Goal: Task Accomplishment & Management: Manage account settings

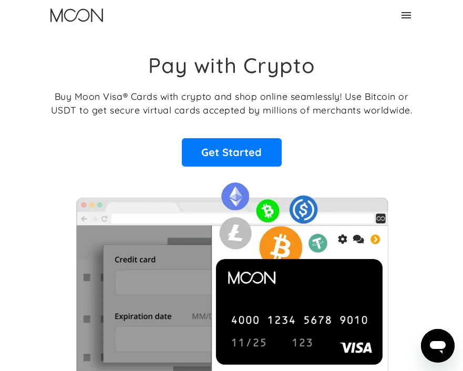
click at [409, 15] on icon at bounding box center [405, 15] width 9 height 6
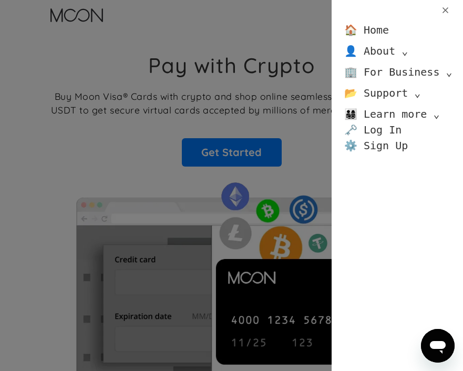
click at [378, 30] on link "🏠 Home" at bounding box center [366, 30] width 45 height 16
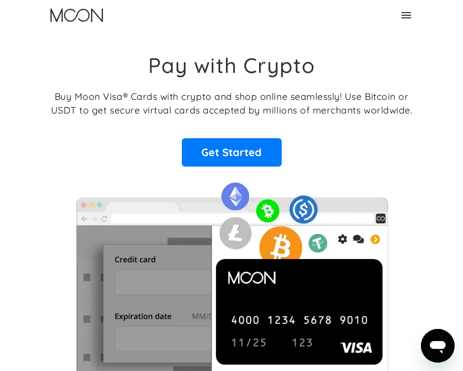
click at [402, 15] on icon at bounding box center [405, 15] width 9 height 6
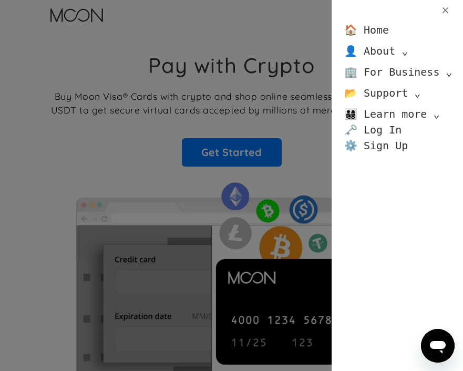
click at [376, 29] on link "🏠 Home" at bounding box center [366, 30] width 45 height 16
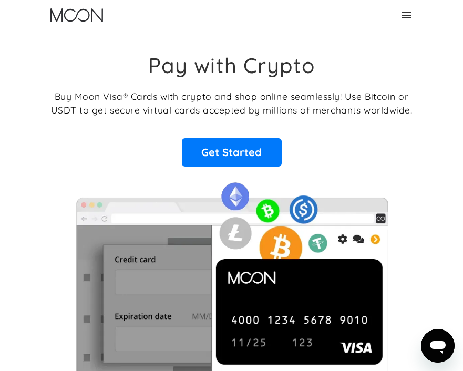
click at [408, 12] on icon at bounding box center [405, 15] width 9 height 6
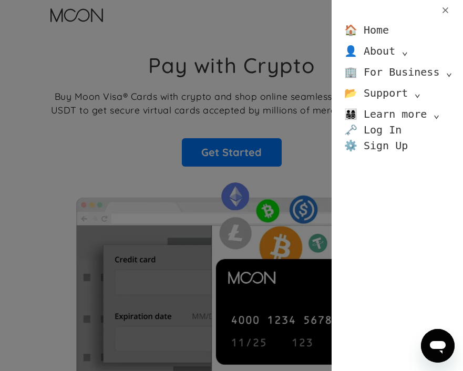
click at [212, 119] on div "🏠 Home 👤 About ⌄ About Moon Careers Founder's Letter 🏢 For Business ⌄ Business …" at bounding box center [231, 185] width 463 height 371
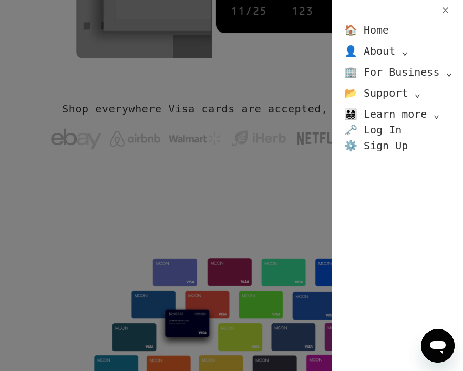
scroll to position [476, 0]
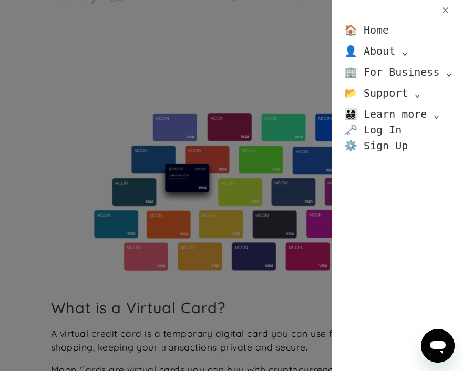
click at [191, 132] on div "🏠 Home 👤 About ⌄ About Moon Careers Founder's Letter 🏢 For Business ⌄ Business …" at bounding box center [231, 185] width 463 height 371
click at [173, 107] on div "🏠 Home 👤 About ⌄ About Moon Careers Founder's Letter 🏢 For Business ⌄ Business …" at bounding box center [231, 185] width 463 height 371
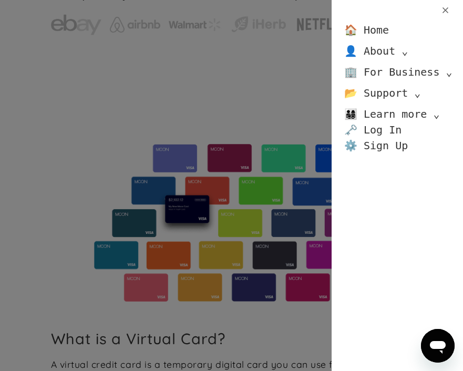
scroll to position [381, 0]
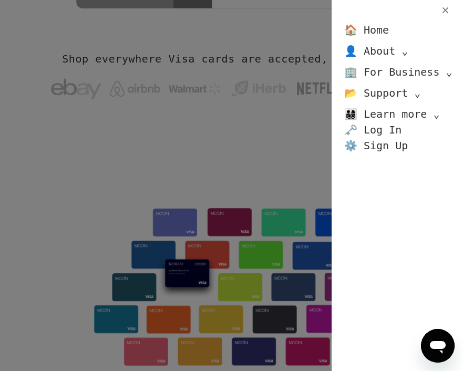
click at [445, 12] on icon at bounding box center [445, 10] width 10 height 10
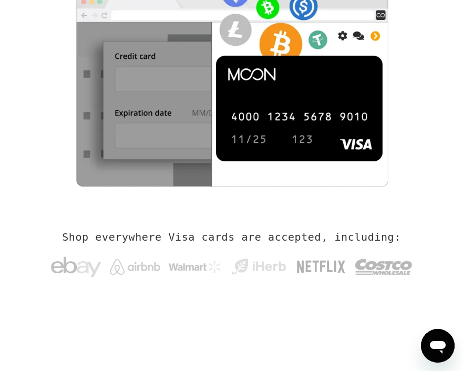
scroll to position [0, 0]
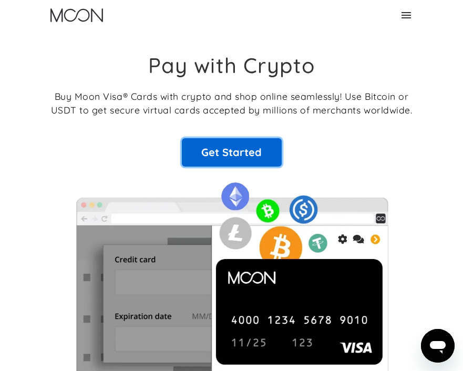
click at [225, 150] on link "Get Started" at bounding box center [232, 152] width 100 height 28
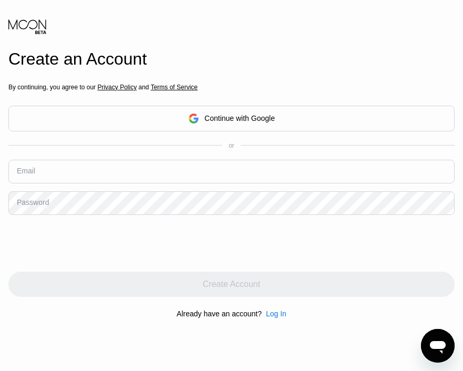
type input "lexlanven@gmail.com"
click at [223, 249] on div at bounding box center [231, 243] width 446 height 41
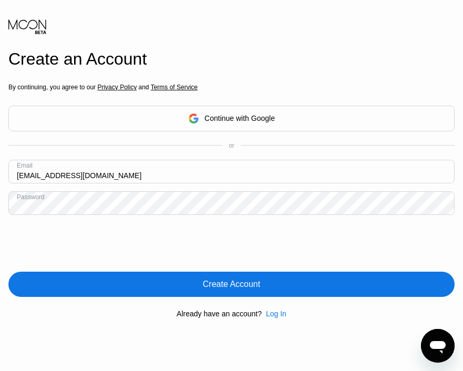
click at [222, 282] on div "Create Account" at bounding box center [231, 284] width 57 height 11
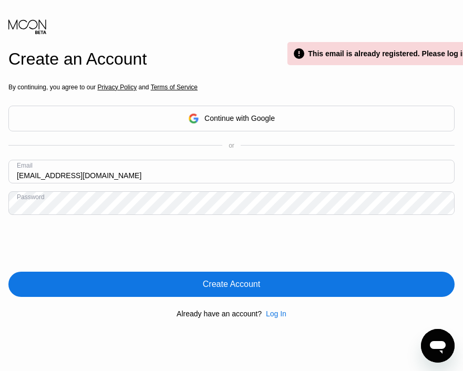
click at [212, 279] on div "Create Account" at bounding box center [231, 284] width 57 height 11
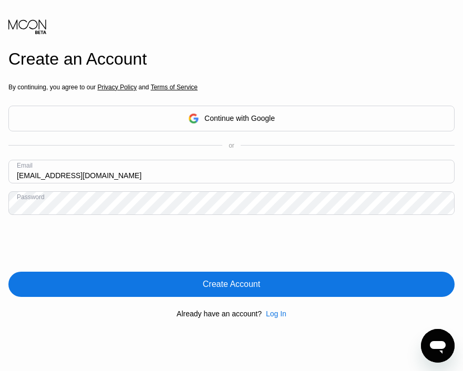
click at [211, 287] on div "Create Account" at bounding box center [231, 284] width 57 height 11
click at [209, 291] on div "Create Account" at bounding box center [231, 284] width 446 height 25
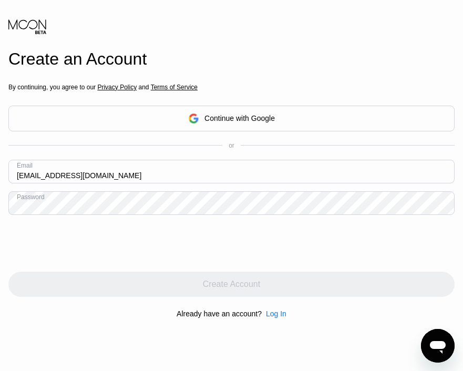
click at [280, 315] on div "Log In" at bounding box center [276, 313] width 20 height 8
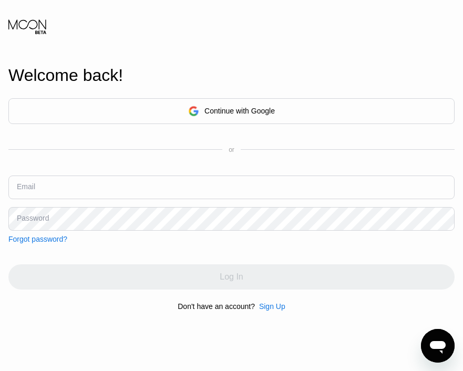
click at [94, 192] on input "text" at bounding box center [231, 187] width 446 height 24
click at [91, 188] on input "l" at bounding box center [231, 187] width 446 height 24
type input "lex"
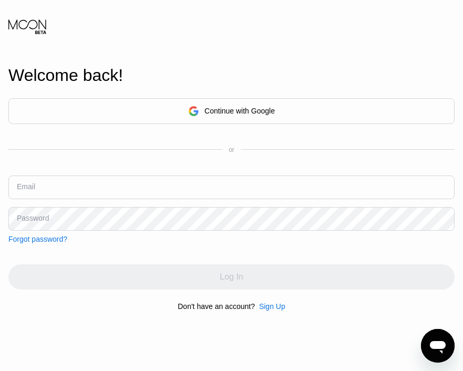
type input "[EMAIL_ADDRESS][DOMAIN_NAME]"
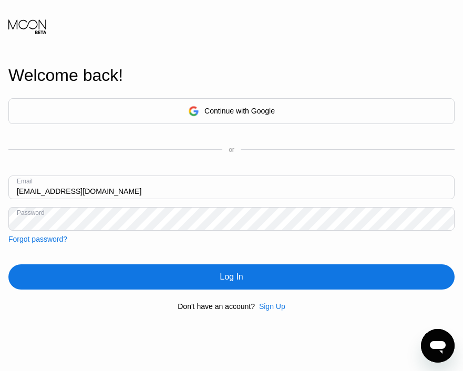
click at [235, 273] on div "Log In" at bounding box center [231, 277] width 23 height 11
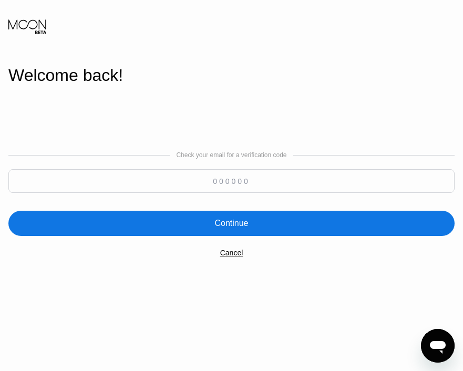
click at [209, 180] on input at bounding box center [231, 181] width 446 height 24
paste input "514699"
type input "514699"
click at [250, 217] on div "Continue" at bounding box center [231, 223] width 446 height 25
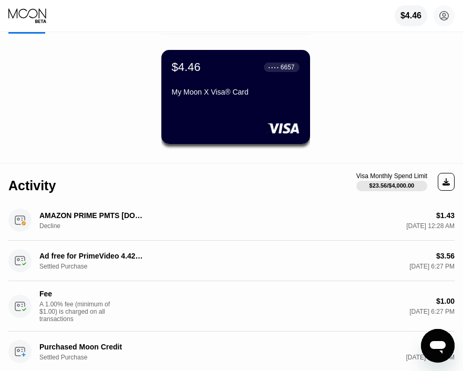
scroll to position [61, 0]
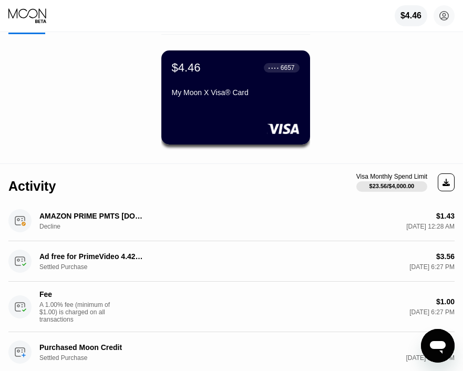
click at [212, 89] on div "My Moon X Visa® Card" at bounding box center [236, 92] width 128 height 8
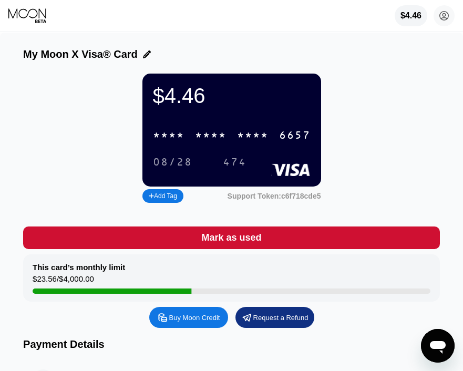
click at [223, 133] on div "* * * *" at bounding box center [211, 136] width 32 height 12
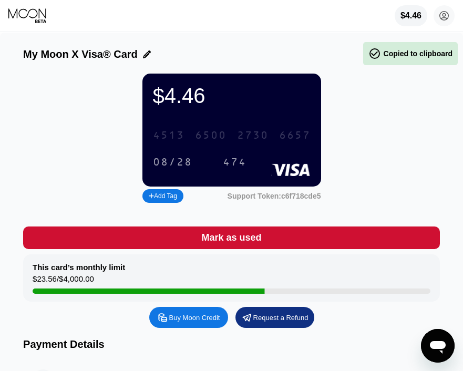
drag, startPoint x: 313, startPoint y: 132, endPoint x: 200, endPoint y: 129, distance: 113.0
click at [200, 129] on div "4513 6500 2730 6657" at bounding box center [232, 136] width 170 height 22
click at [202, 132] on div "* * * *" at bounding box center [211, 136] width 32 height 12
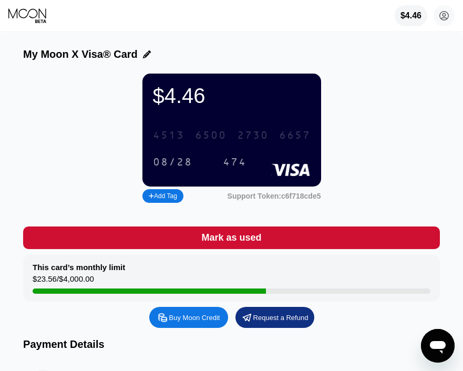
click at [202, 132] on div "6500" at bounding box center [211, 136] width 32 height 12
click at [202, 132] on div "* * * *" at bounding box center [211, 136] width 32 height 12
click at [79, 74] on div "$4.46 4513 6500 2730 6657 08/28 474 Add Tag Support Token: c6f718cde5" at bounding box center [231, 140] width 417 height 132
